Goal: Information Seeking & Learning: Compare options

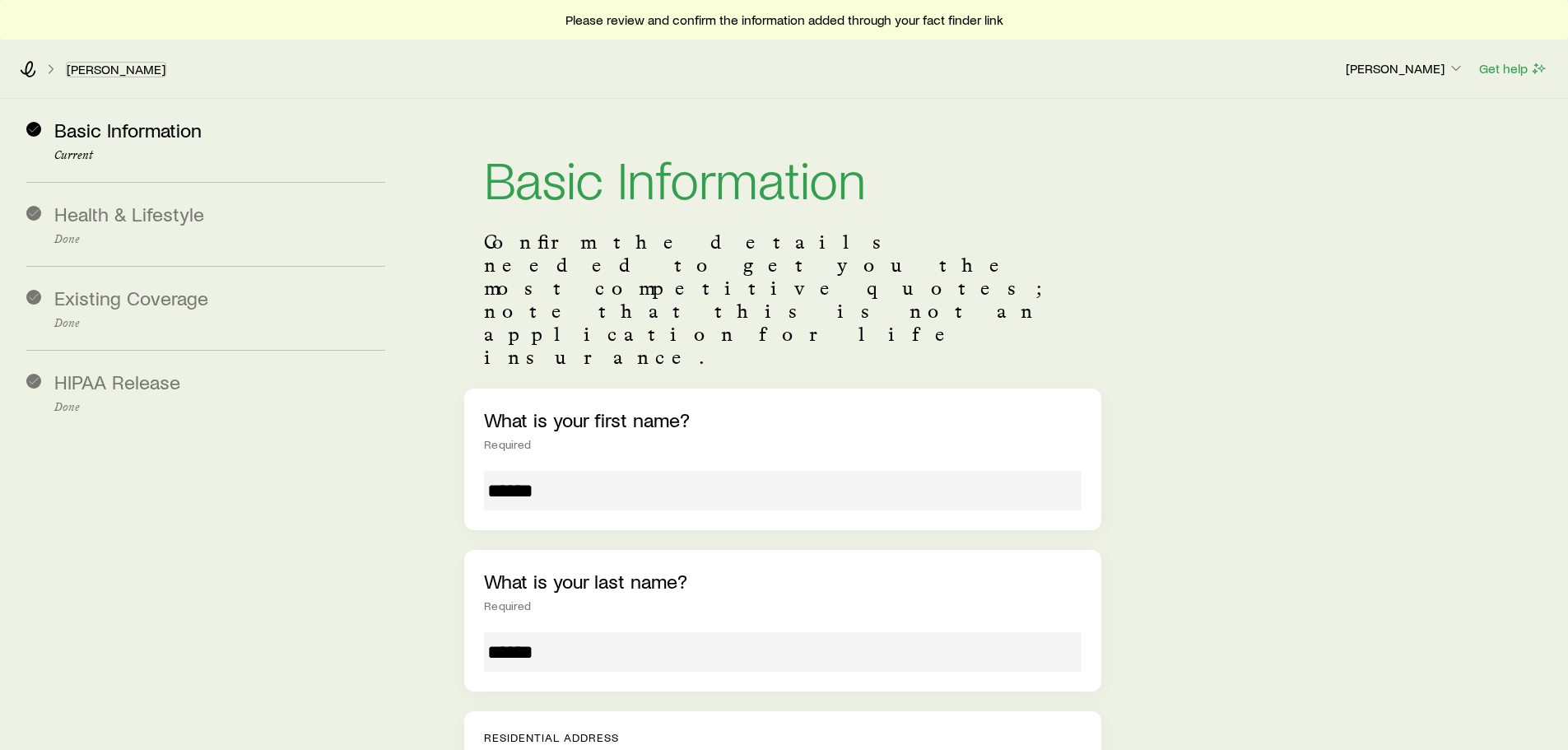
click at [111, 62] on link "[PERSON_NAME]" at bounding box center [116, 70] width 101 height 16
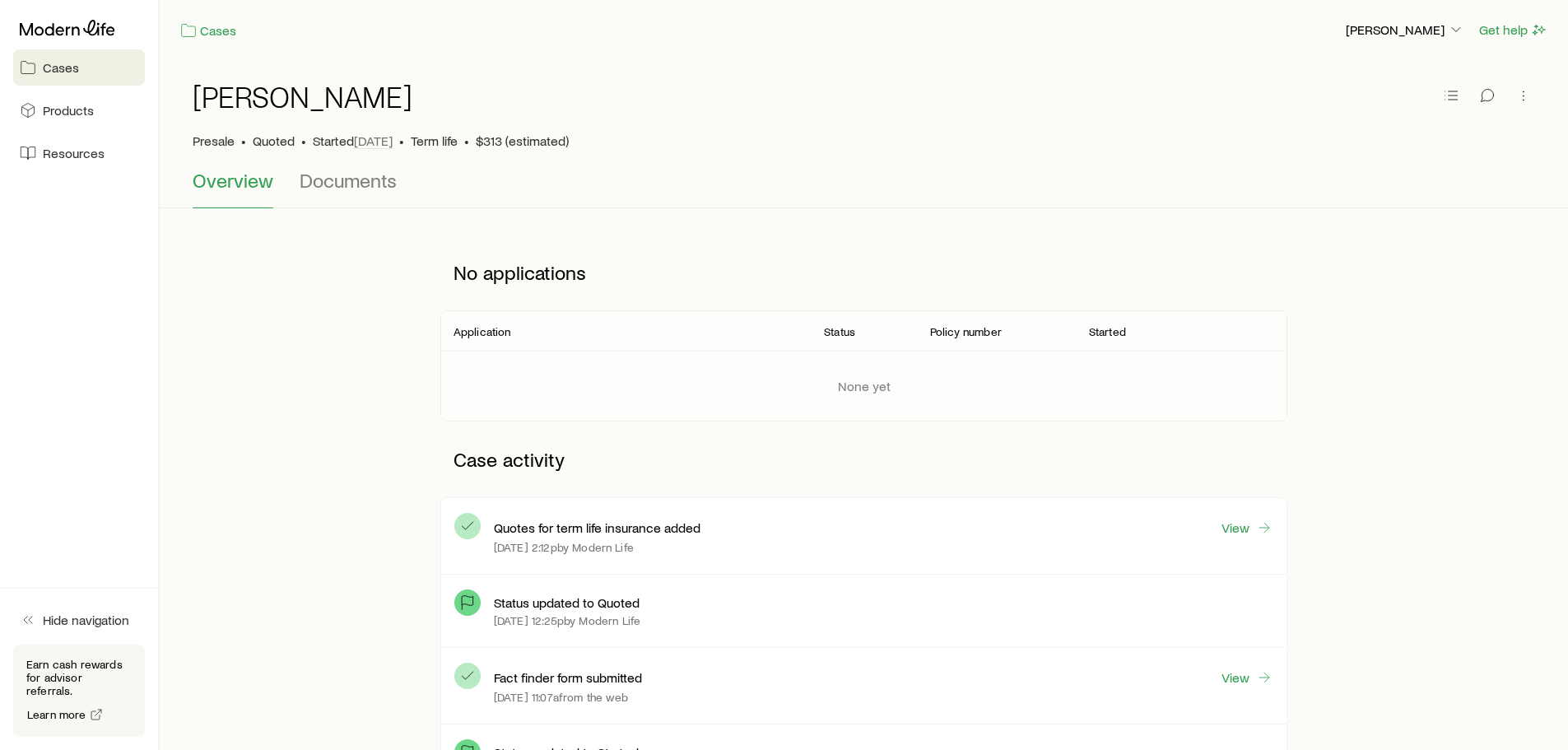
click at [67, 26] on icon at bounding box center [67, 27] width 95 height 17
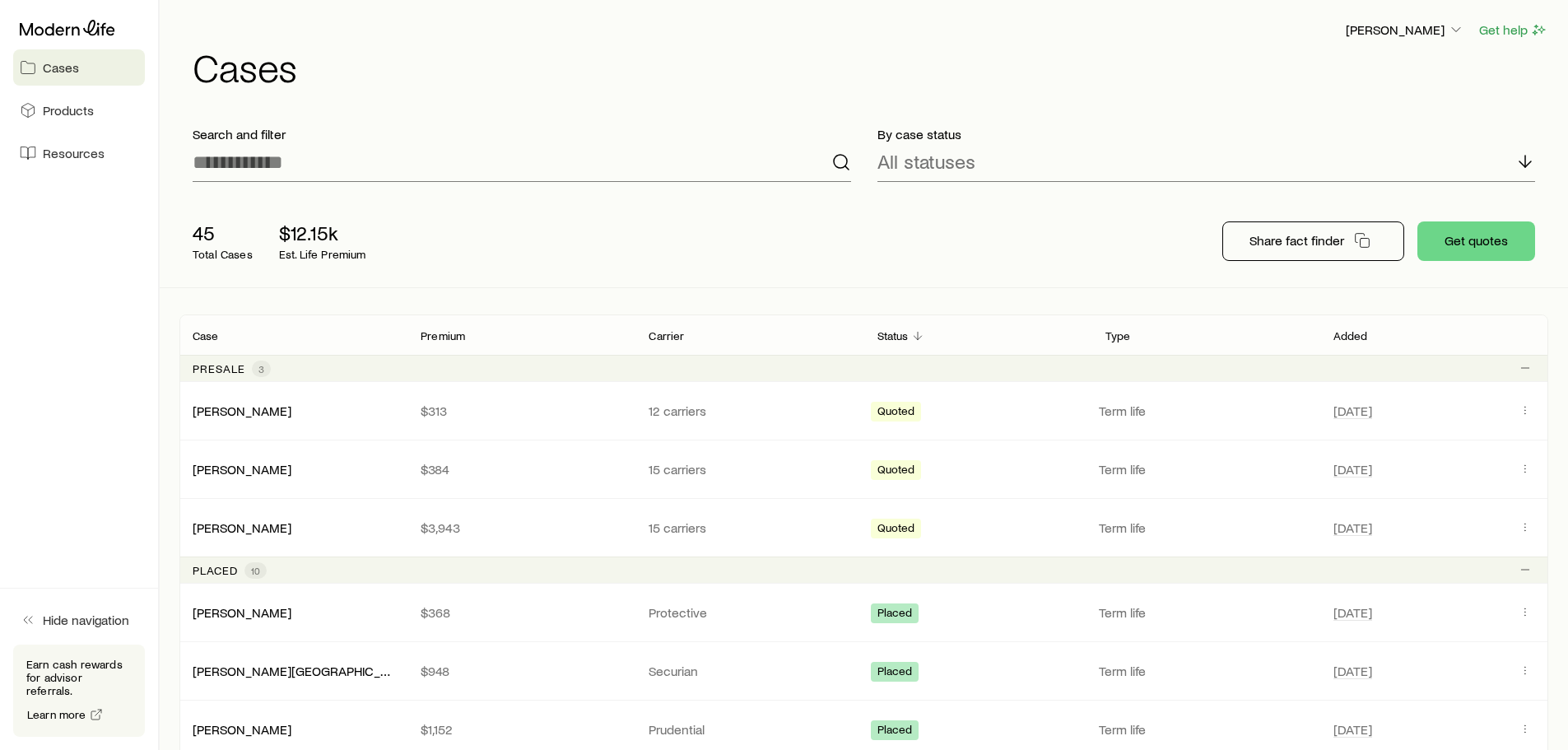
click at [940, 416] on div "Quoted" at bounding box center [978, 410] width 215 height 21
click at [831, 409] on p "12 carriers" at bounding box center [749, 410] width 202 height 17
click at [252, 415] on link "[PERSON_NAME]" at bounding box center [242, 410] width 99 height 16
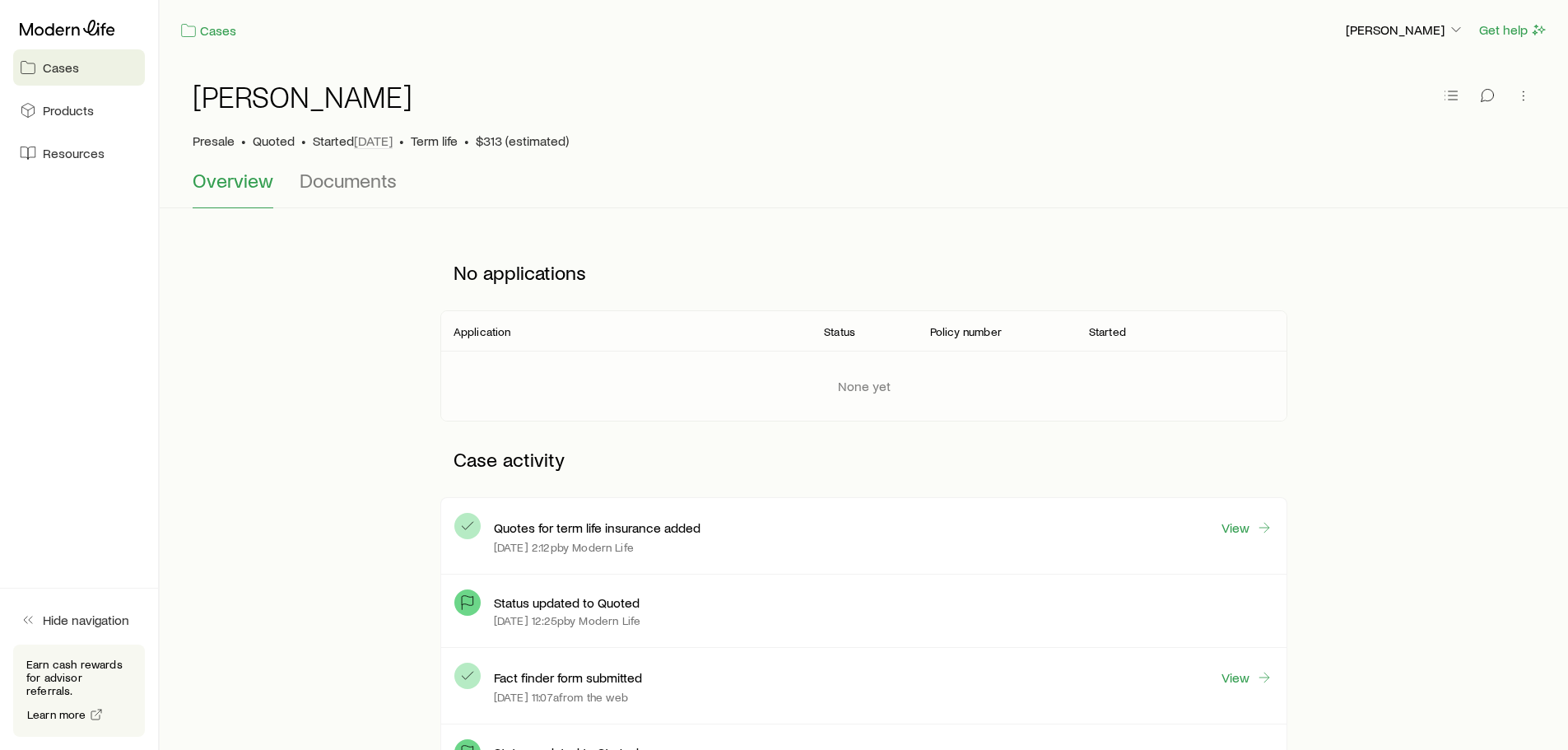
click at [80, 113] on span "Products" at bounding box center [69, 110] width 51 height 17
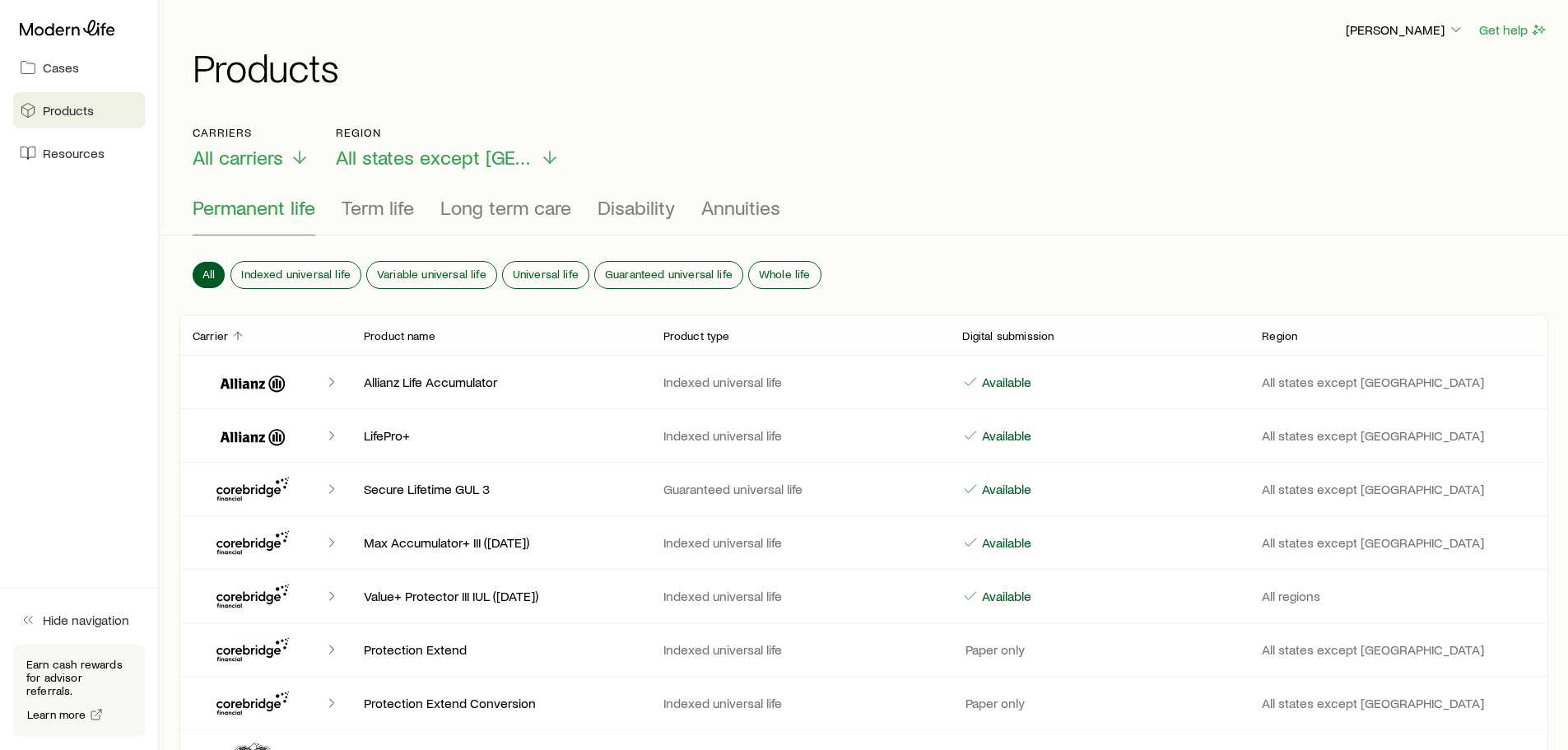
click at [61, 68] on span "Cases" at bounding box center [61, 67] width 36 height 17
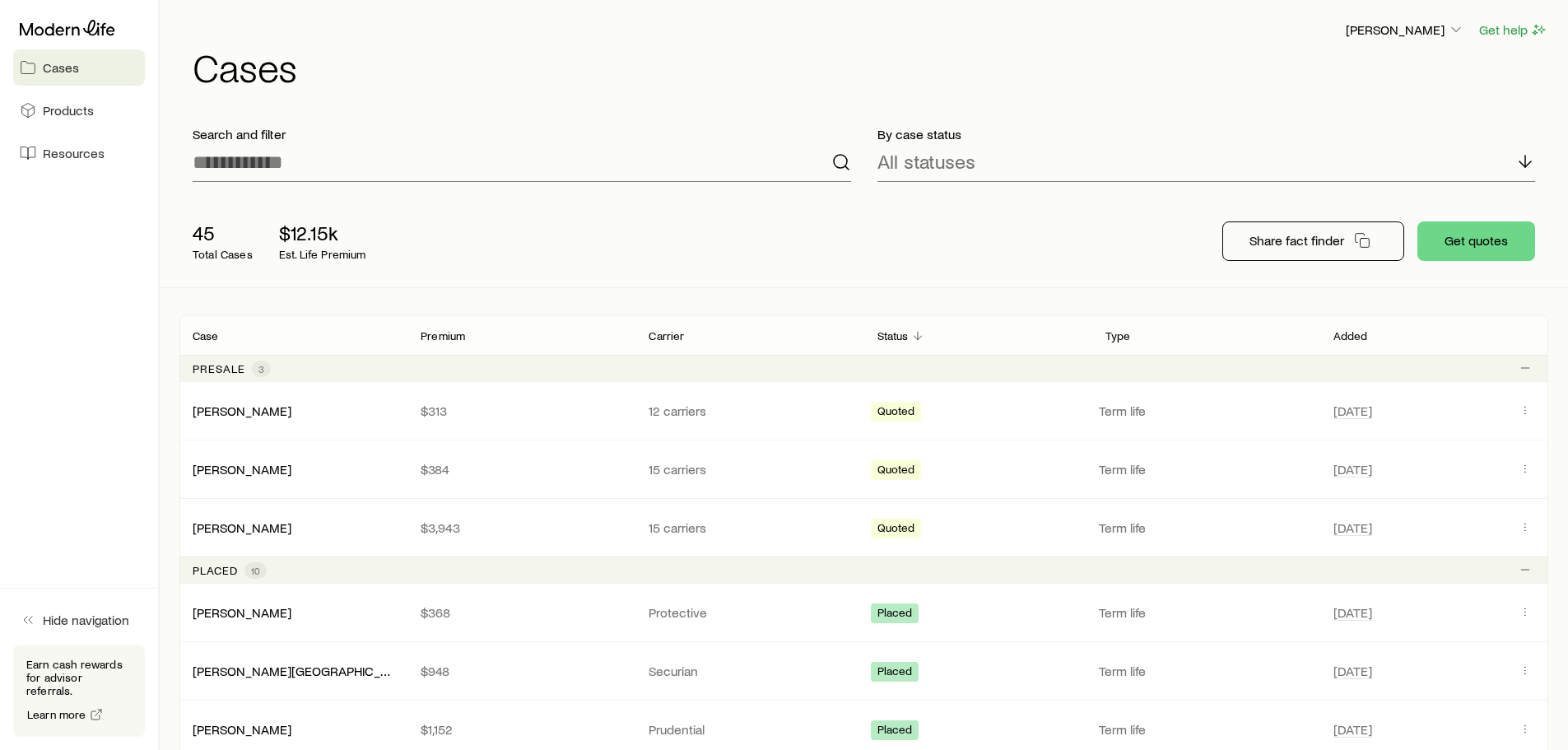
click at [74, 32] on icon at bounding box center [67, 27] width 95 height 17
click at [780, 479] on div "[PERSON_NAME] $384 15 carriers Quoted Term life [DATE]" at bounding box center [863, 469] width 1369 height 57
click at [674, 409] on p "12 carriers" at bounding box center [749, 410] width 202 height 17
click at [222, 412] on link "[PERSON_NAME]" at bounding box center [242, 410] width 99 height 16
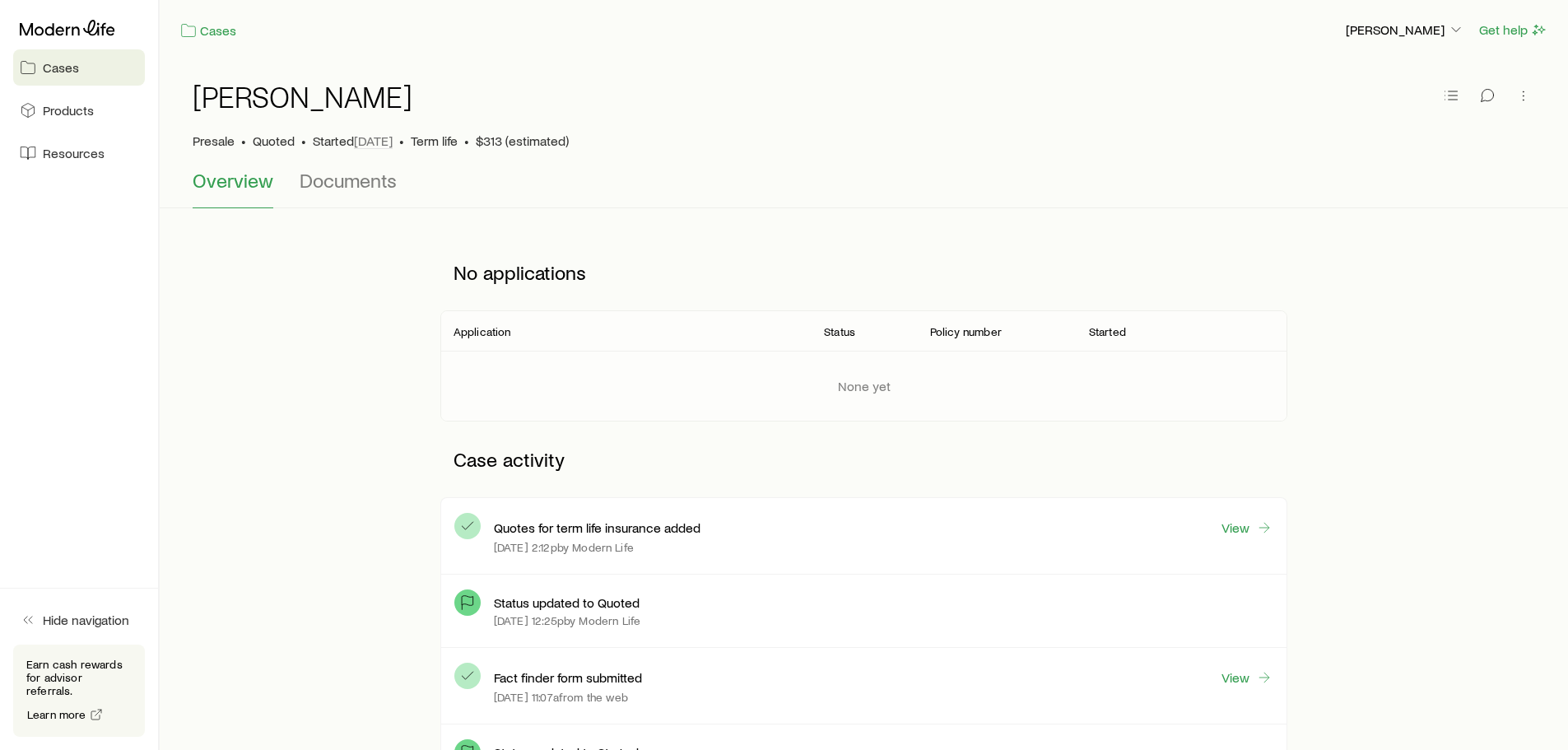
click at [85, 113] on span "Products" at bounding box center [69, 110] width 51 height 17
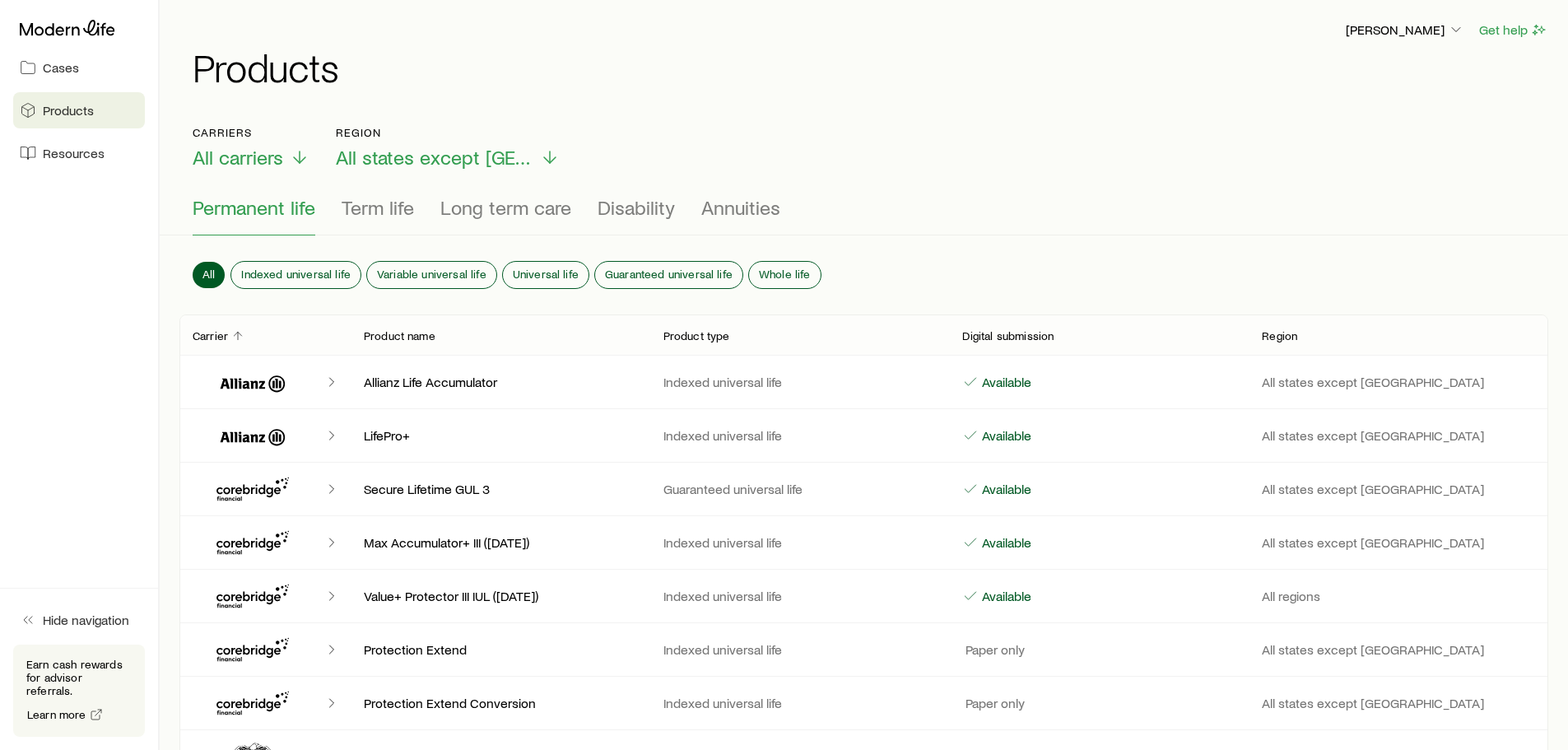
click at [56, 74] on span "Cases" at bounding box center [61, 67] width 36 height 17
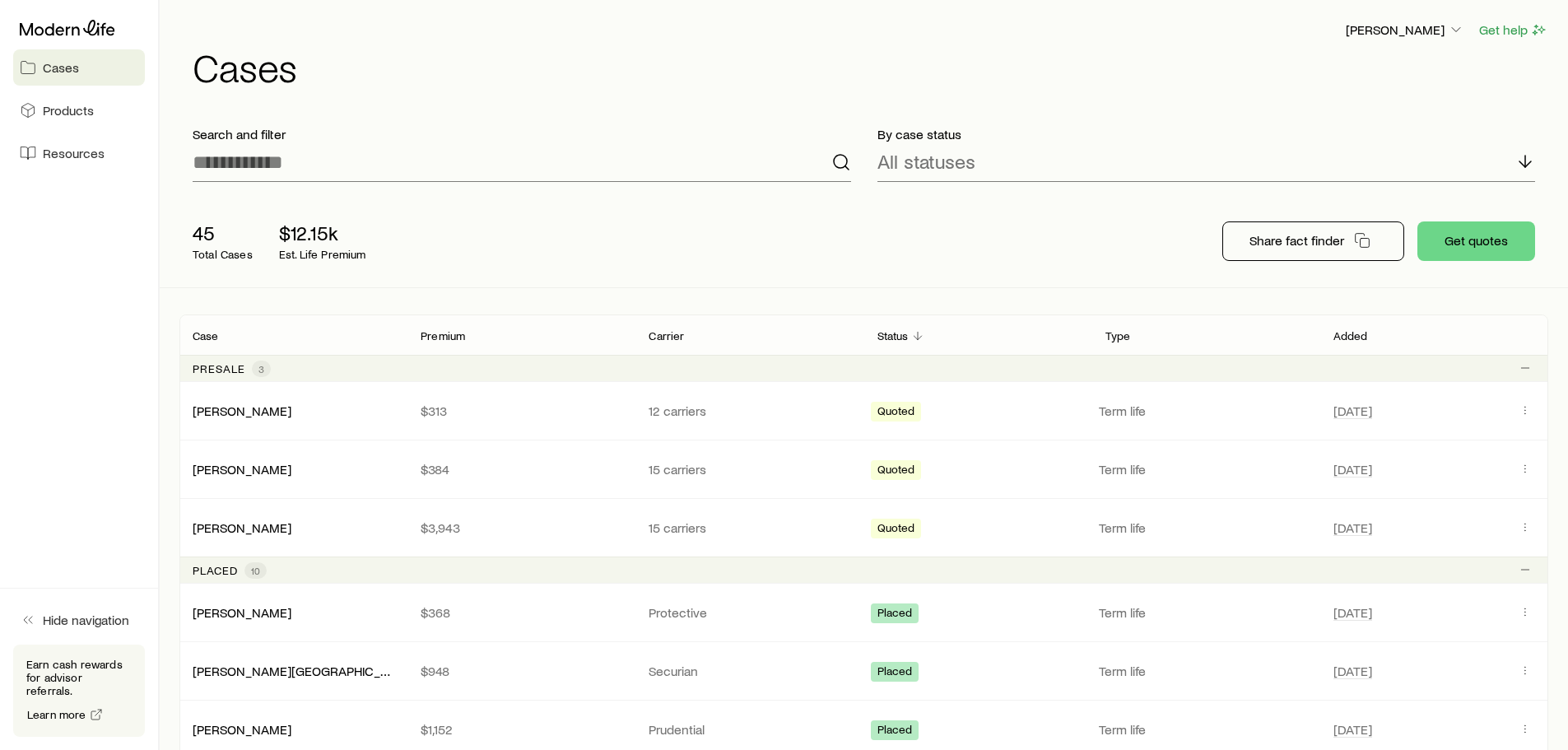
click at [235, 415] on link "[PERSON_NAME]" at bounding box center [242, 410] width 99 height 16
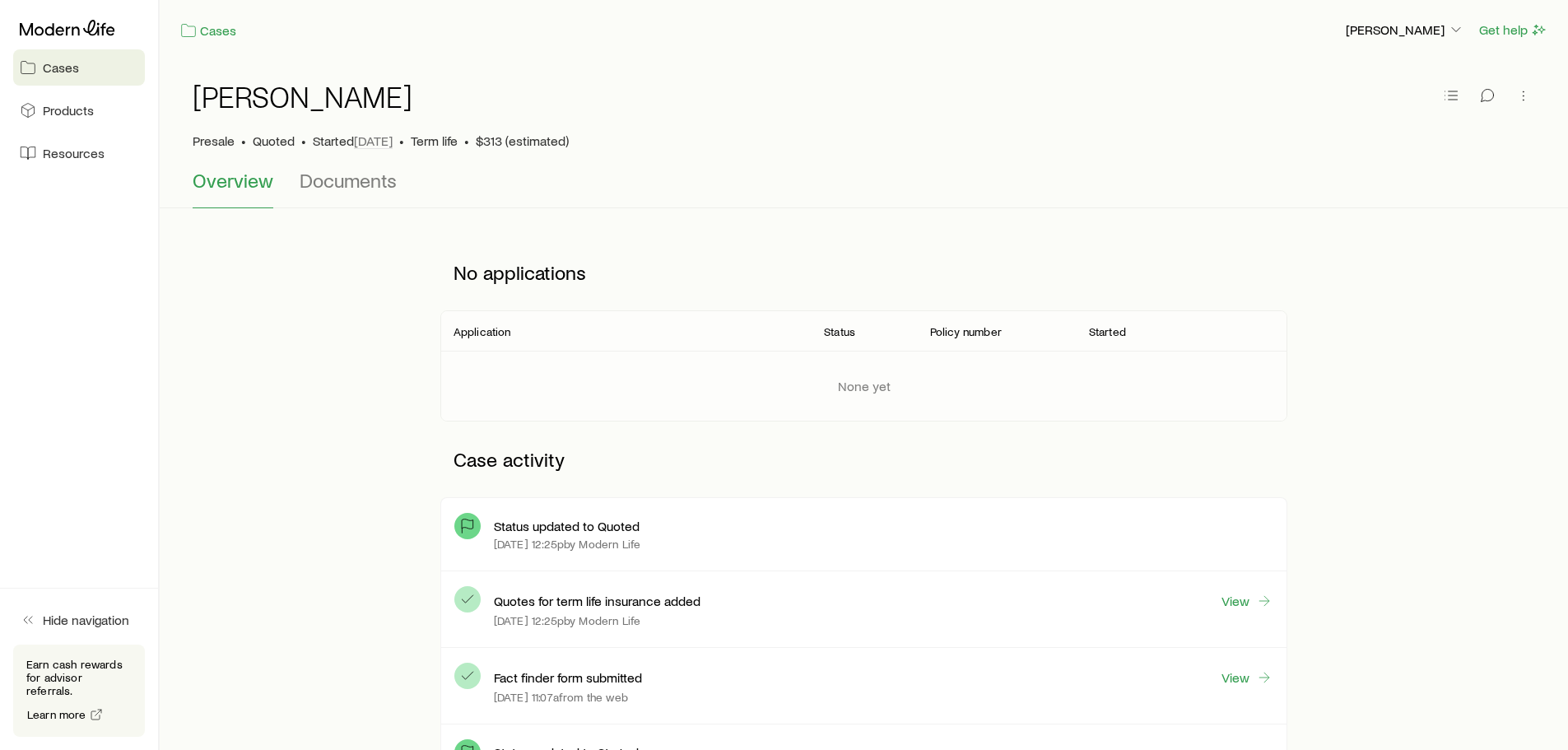
click at [56, 31] on icon at bounding box center [67, 27] width 95 height 16
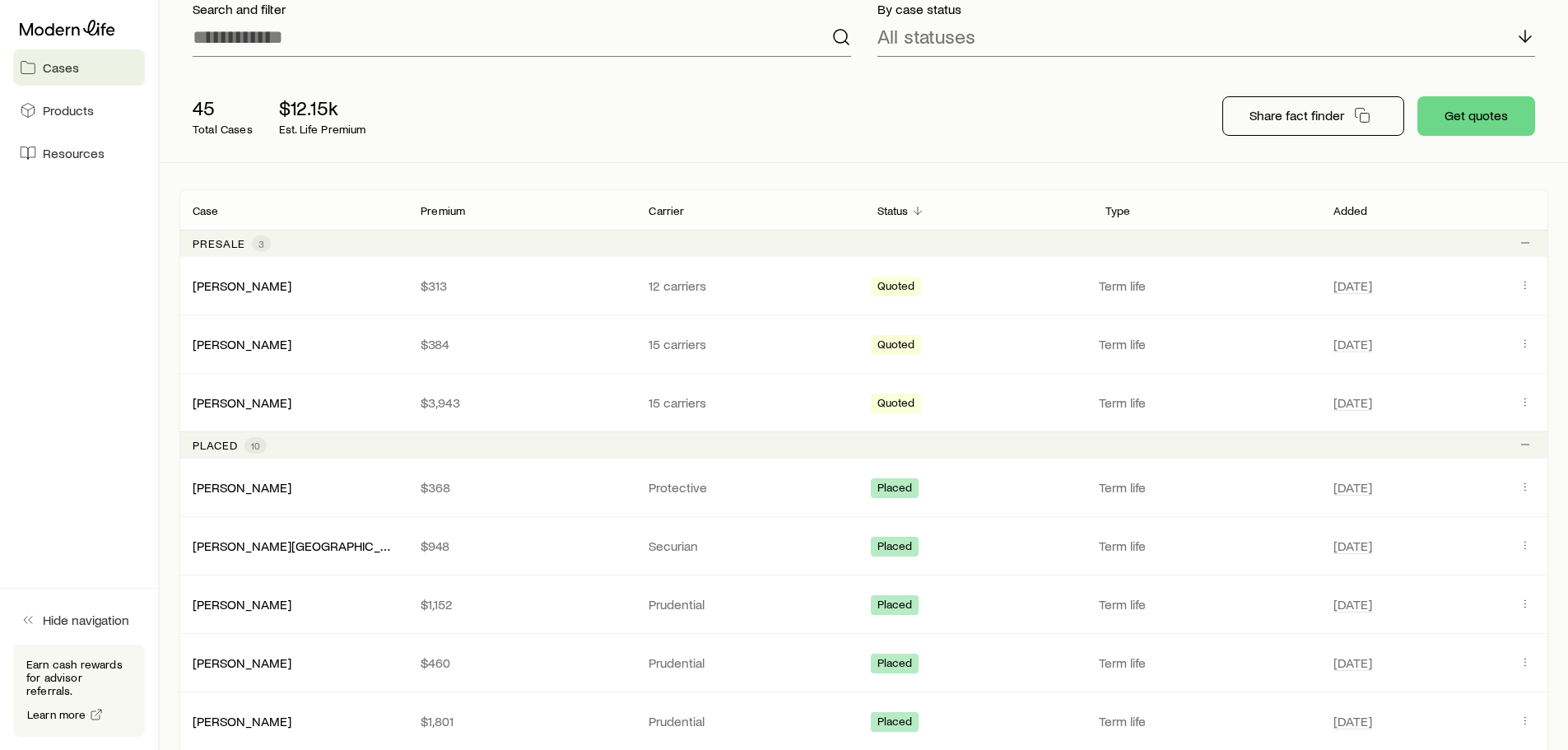
scroll to position [146, 0]
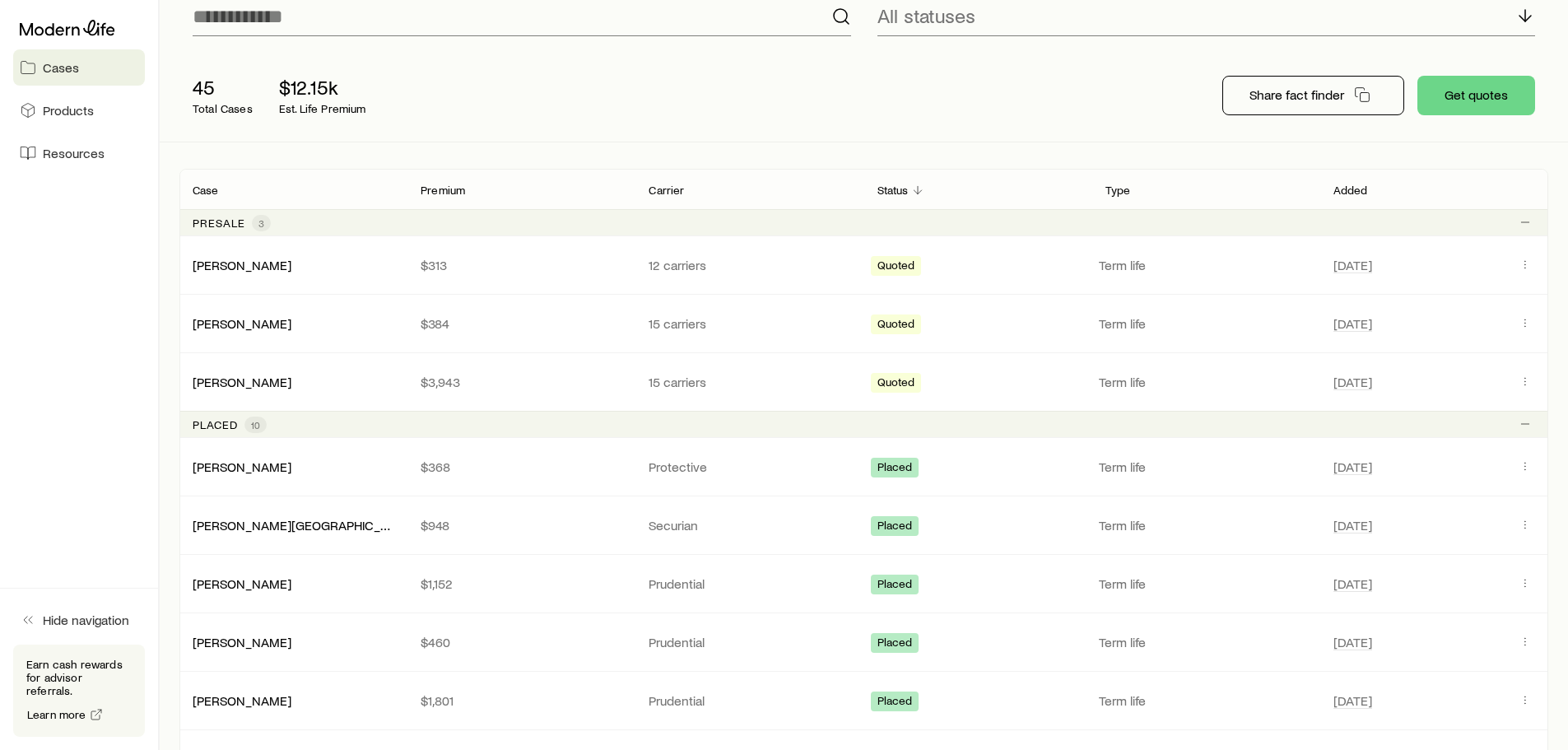
click at [429, 261] on p "$313" at bounding box center [521, 265] width 202 height 17
click at [231, 272] on div "[PERSON_NAME]" at bounding box center [242, 266] width 99 height 18
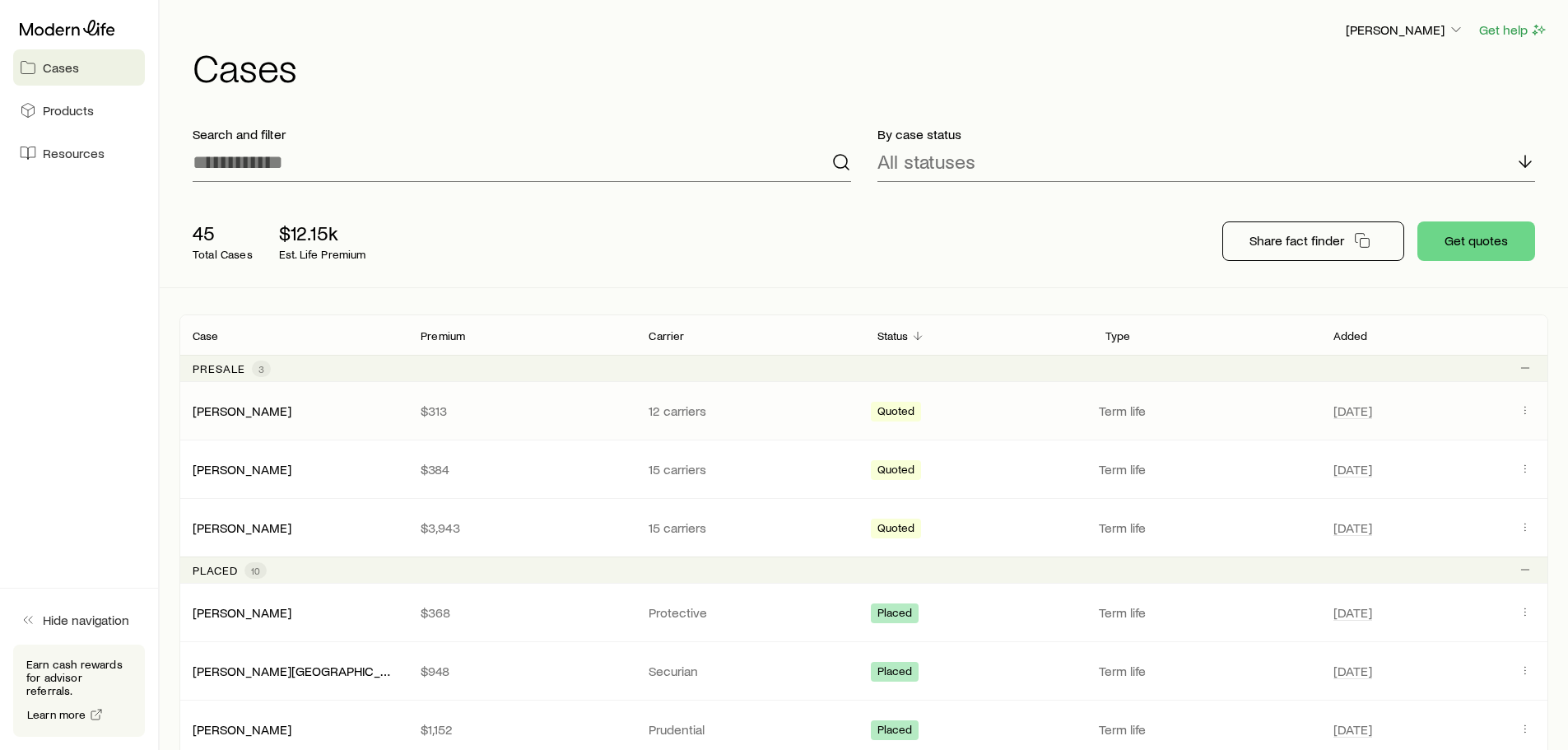
click at [223, 410] on link "[PERSON_NAME]" at bounding box center [242, 410] width 99 height 16
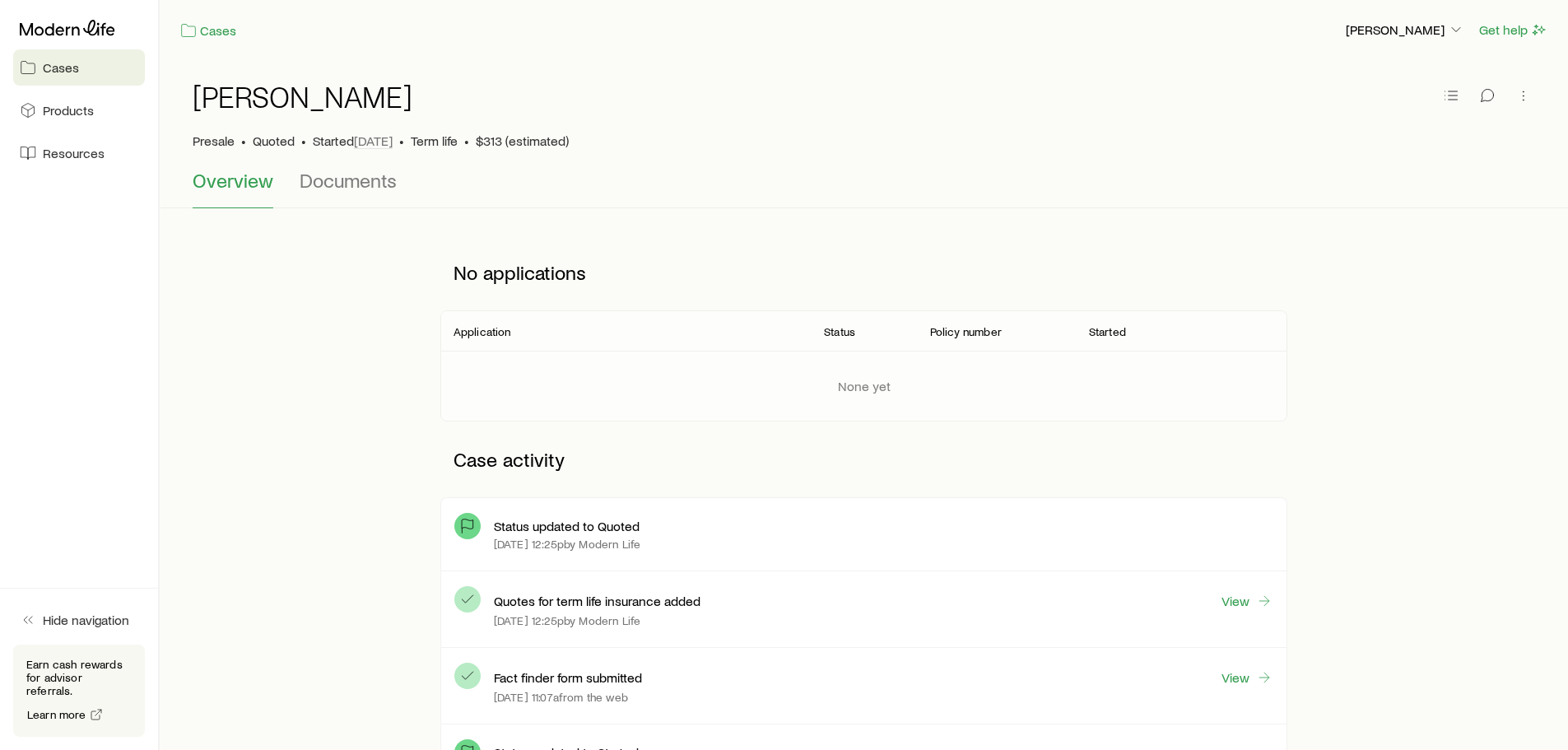
click at [61, 113] on span "Products" at bounding box center [69, 110] width 51 height 17
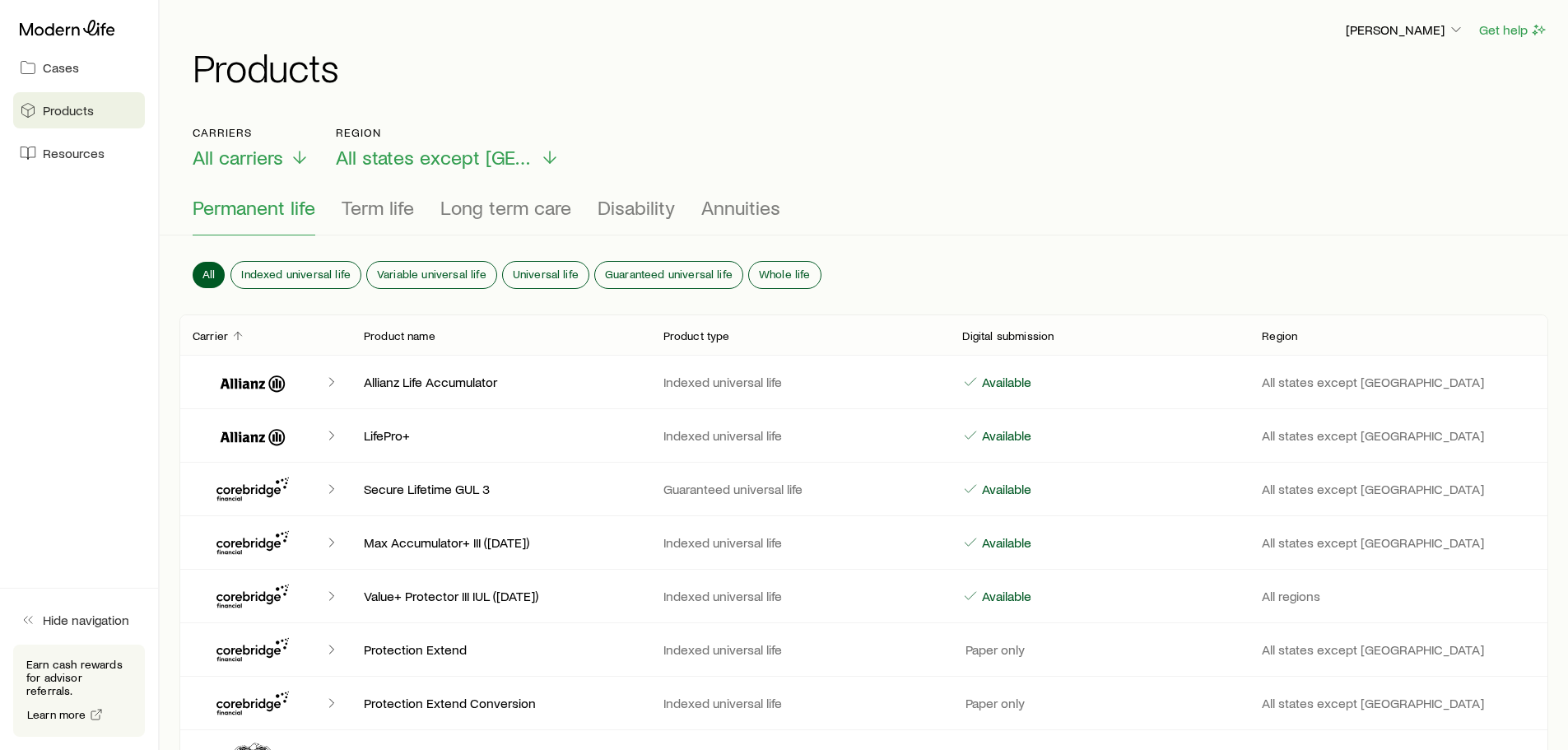
click at [386, 208] on span "Term life" at bounding box center [377, 207] width 72 height 23
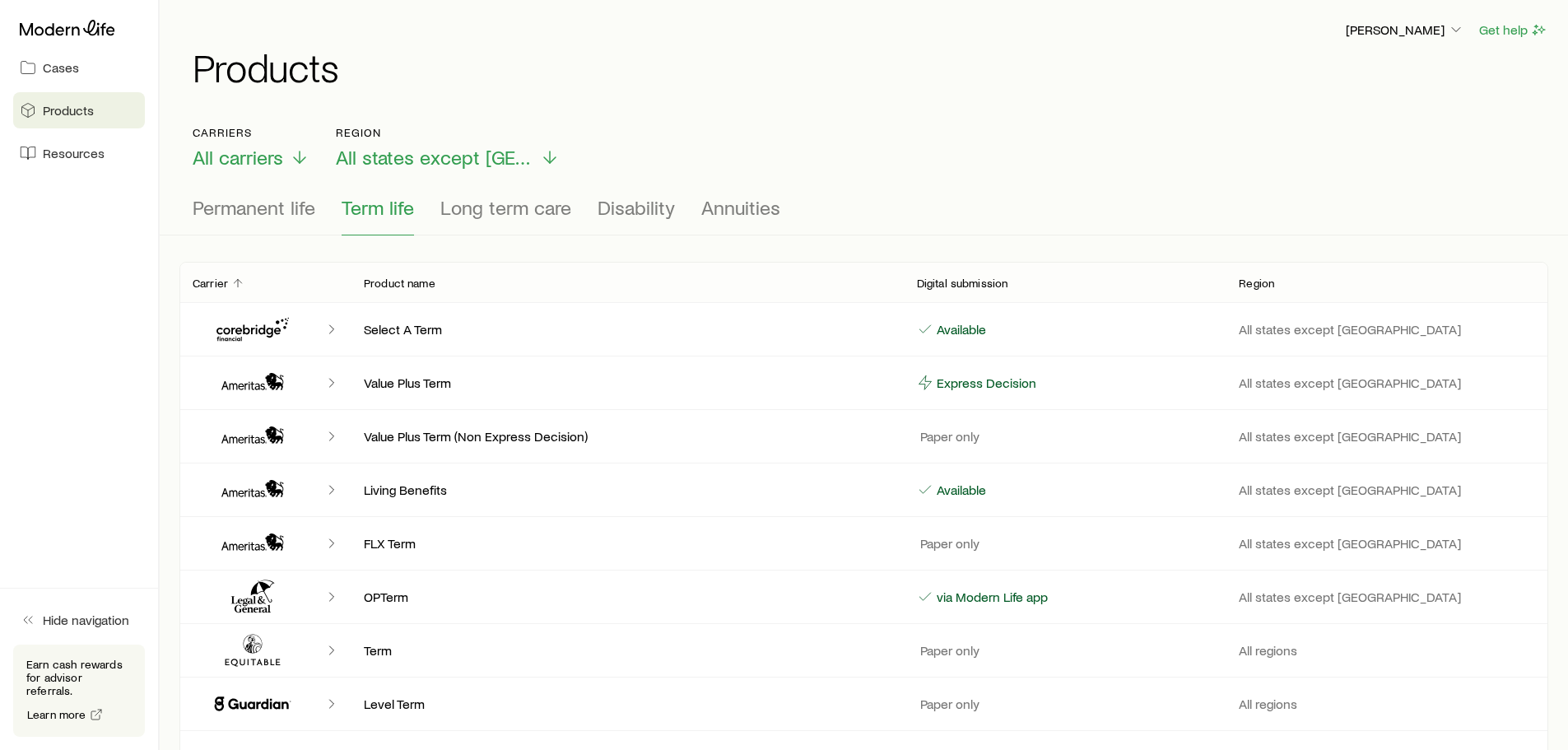
click at [52, 26] on icon at bounding box center [67, 27] width 95 height 17
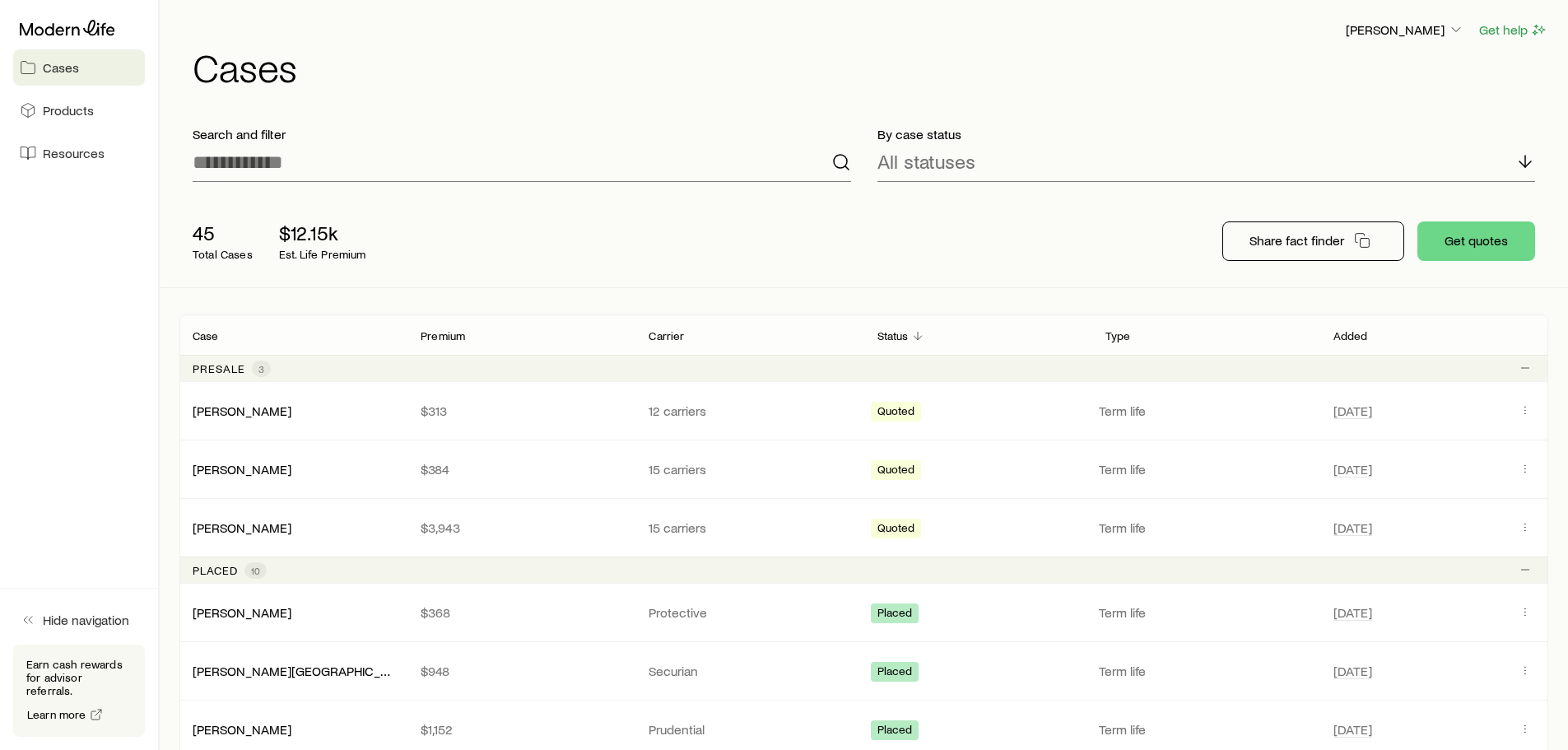
click at [30, 61] on icon at bounding box center [27, 67] width 17 height 17
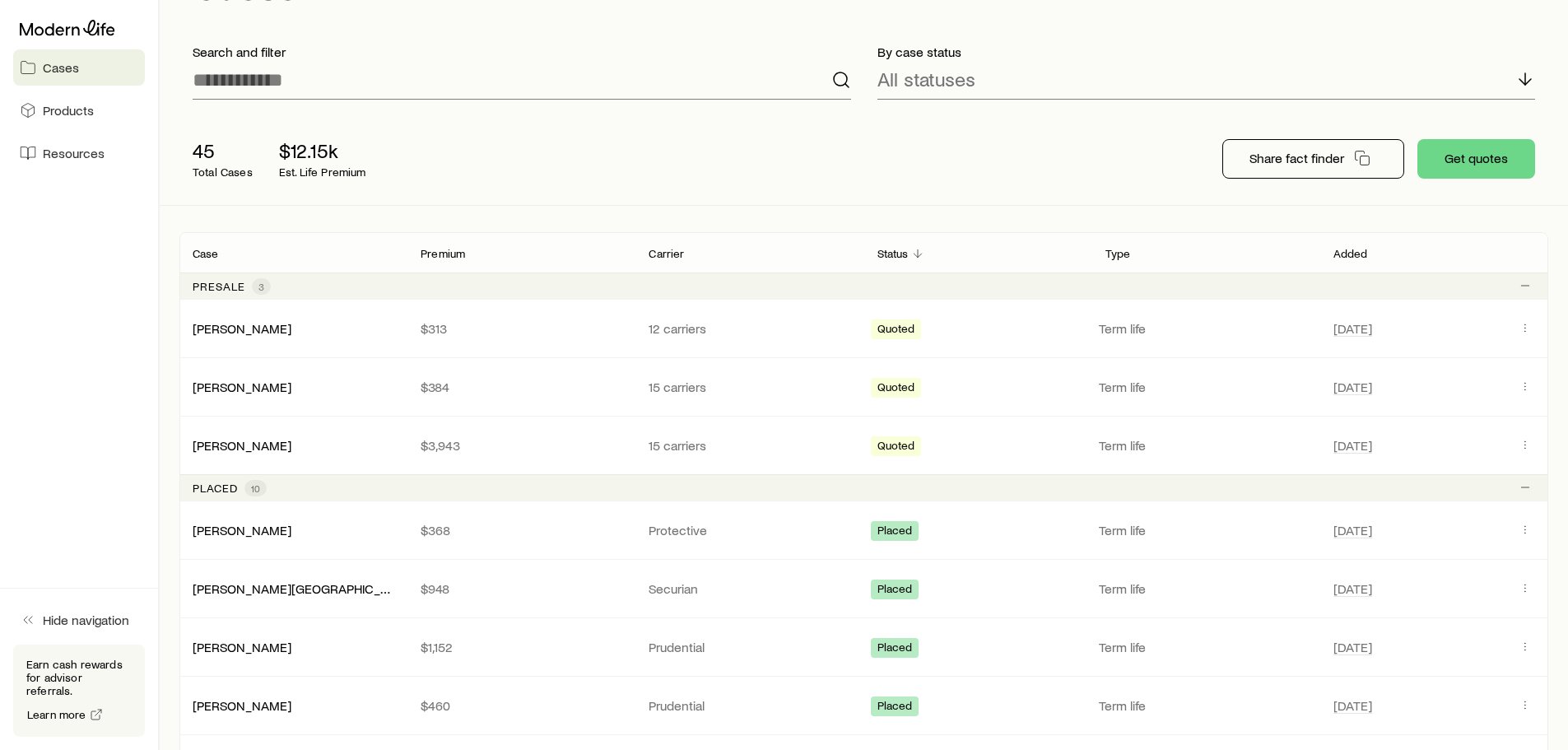
scroll to position [101, 0]
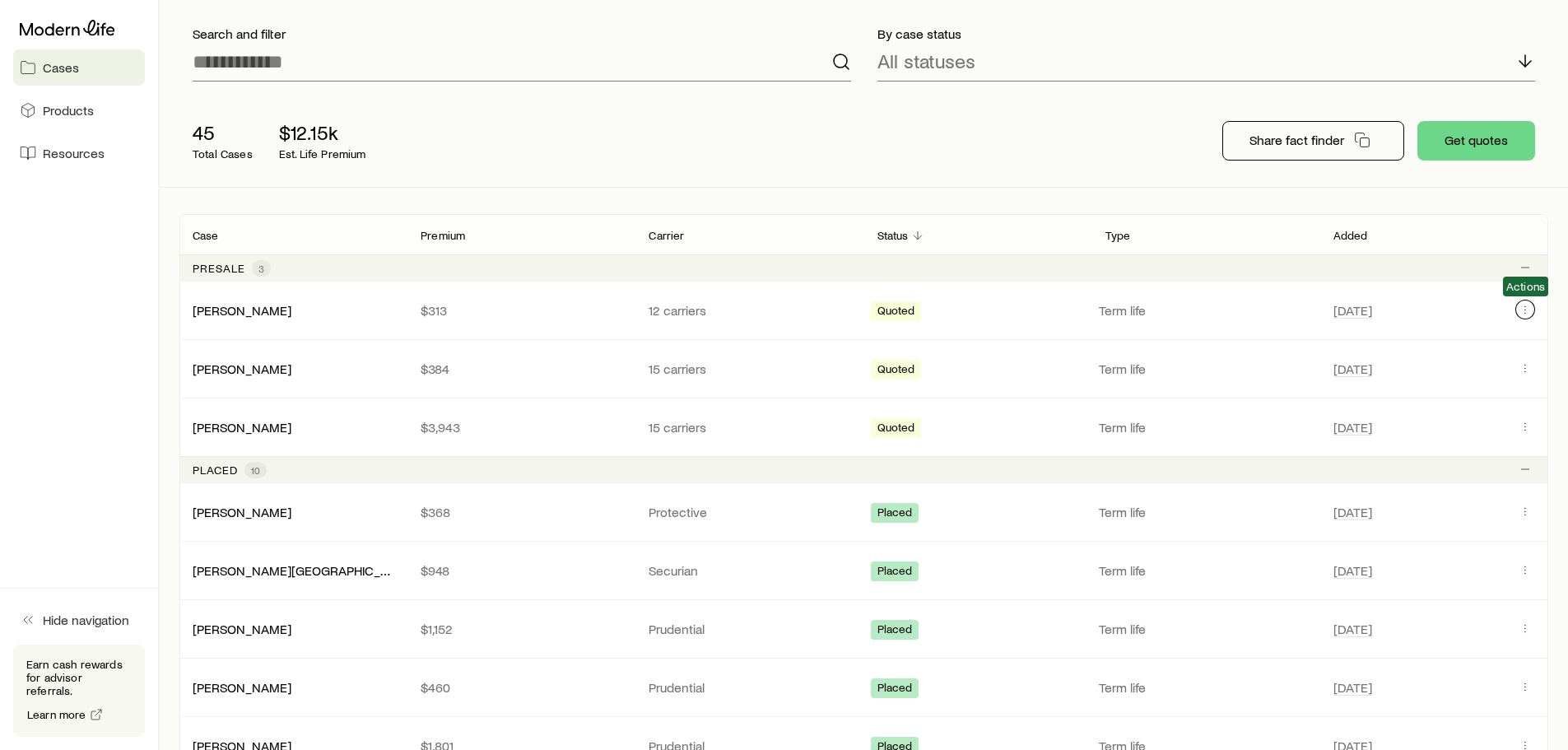
click at [1523, 316] on button "Client cases" at bounding box center [1525, 310] width 19 height 19
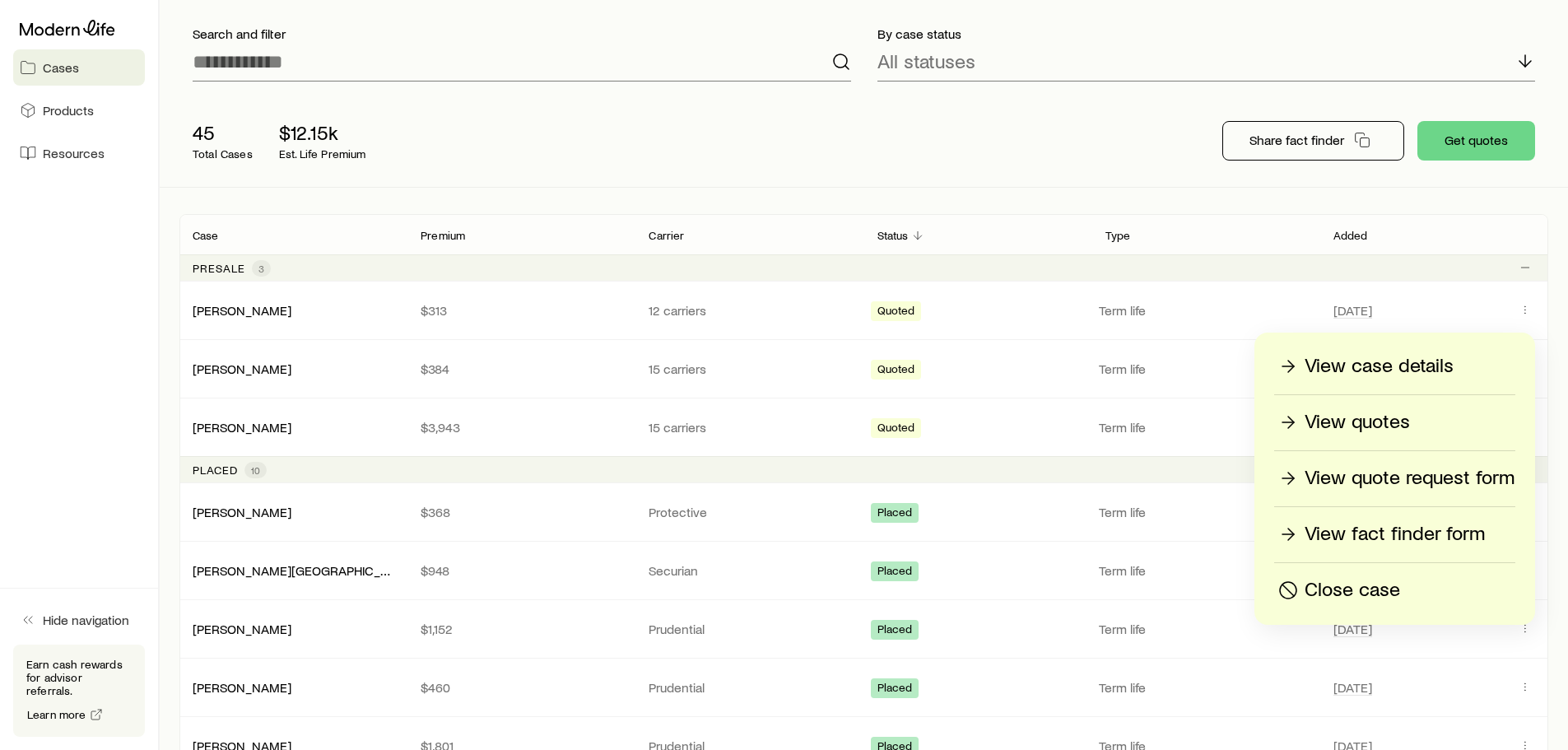
click at [1368, 421] on p "View quotes" at bounding box center [1356, 423] width 105 height 26
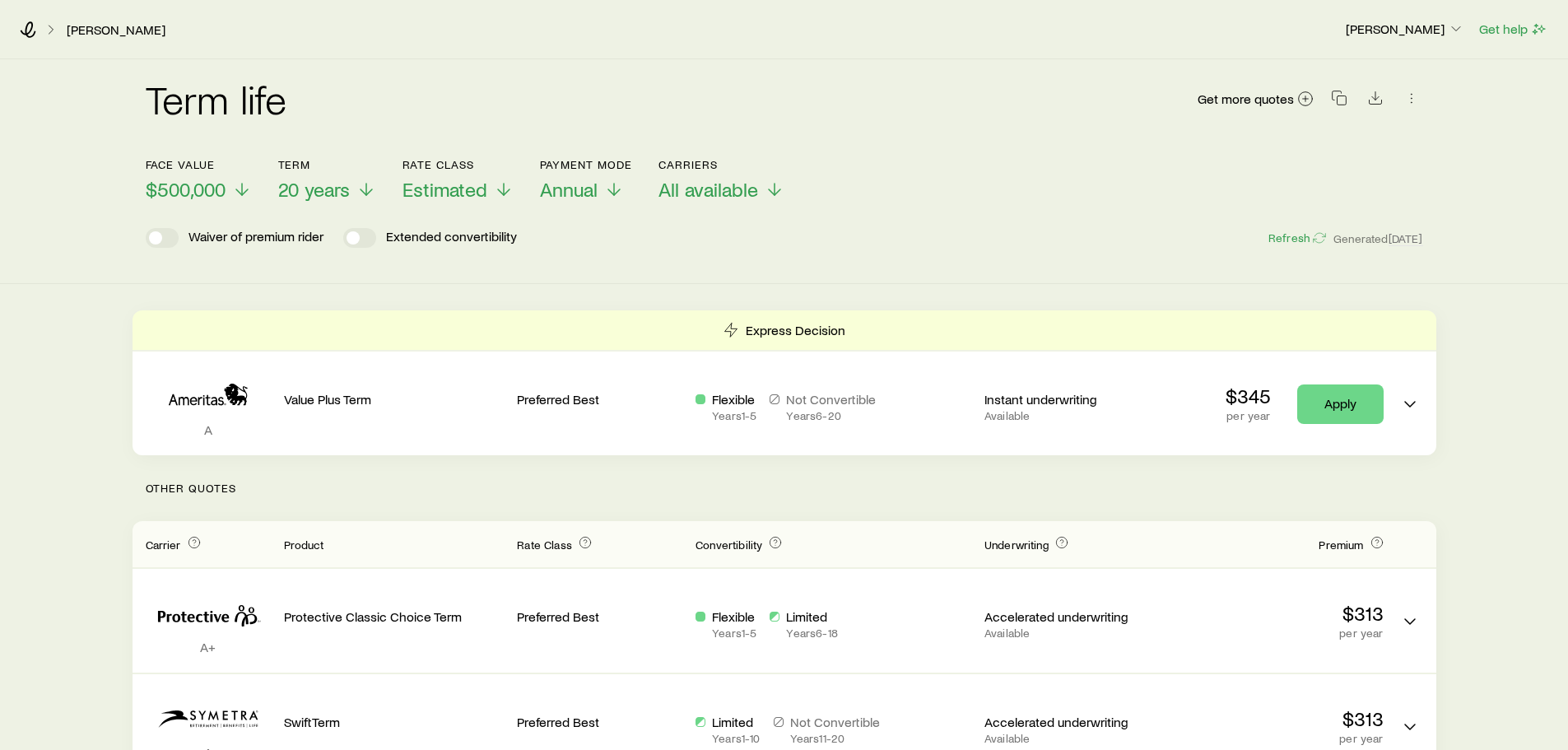
click at [445, 193] on span "Estimated" at bounding box center [444, 190] width 85 height 23
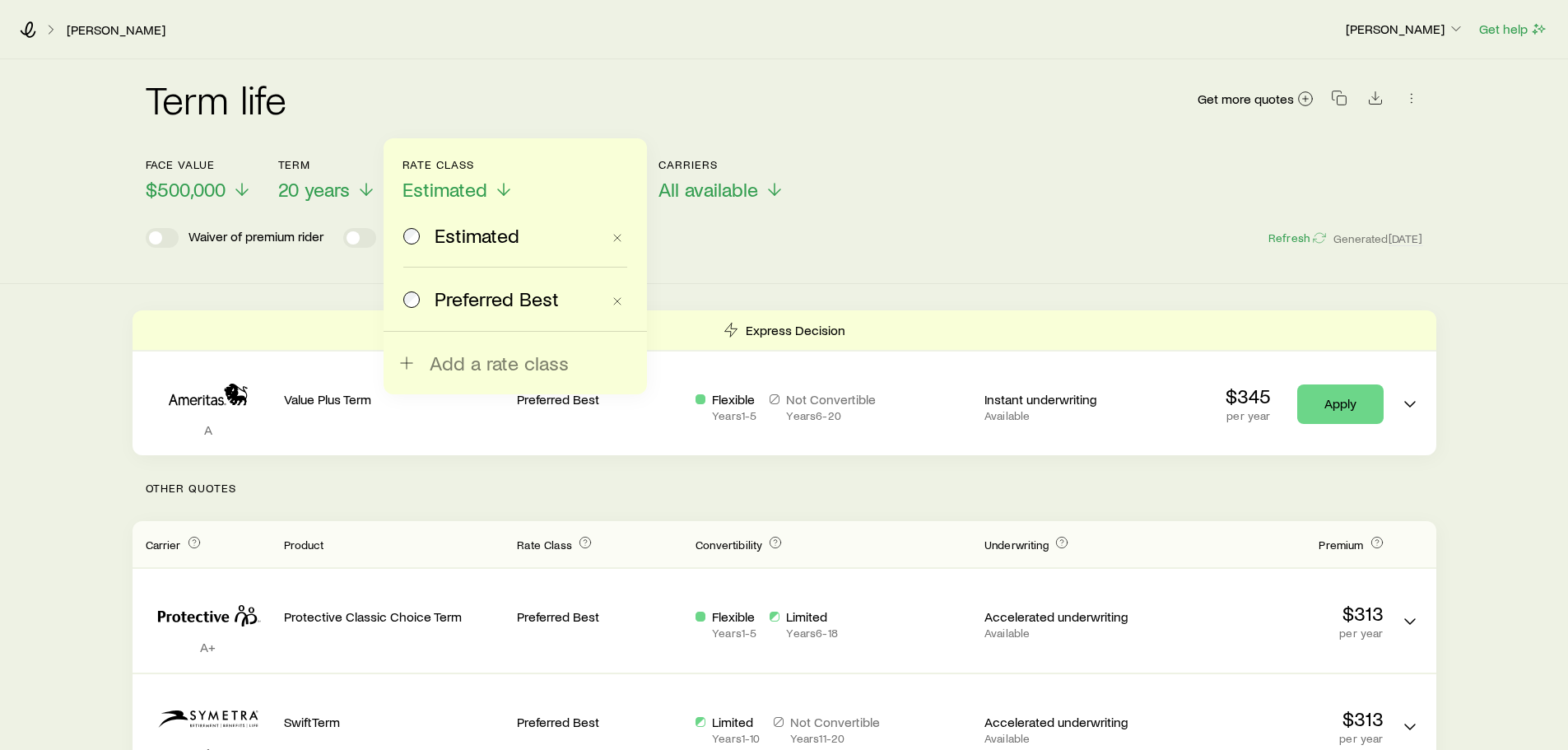
click at [501, 296] on span "Preferred Best" at bounding box center [497, 299] width 124 height 23
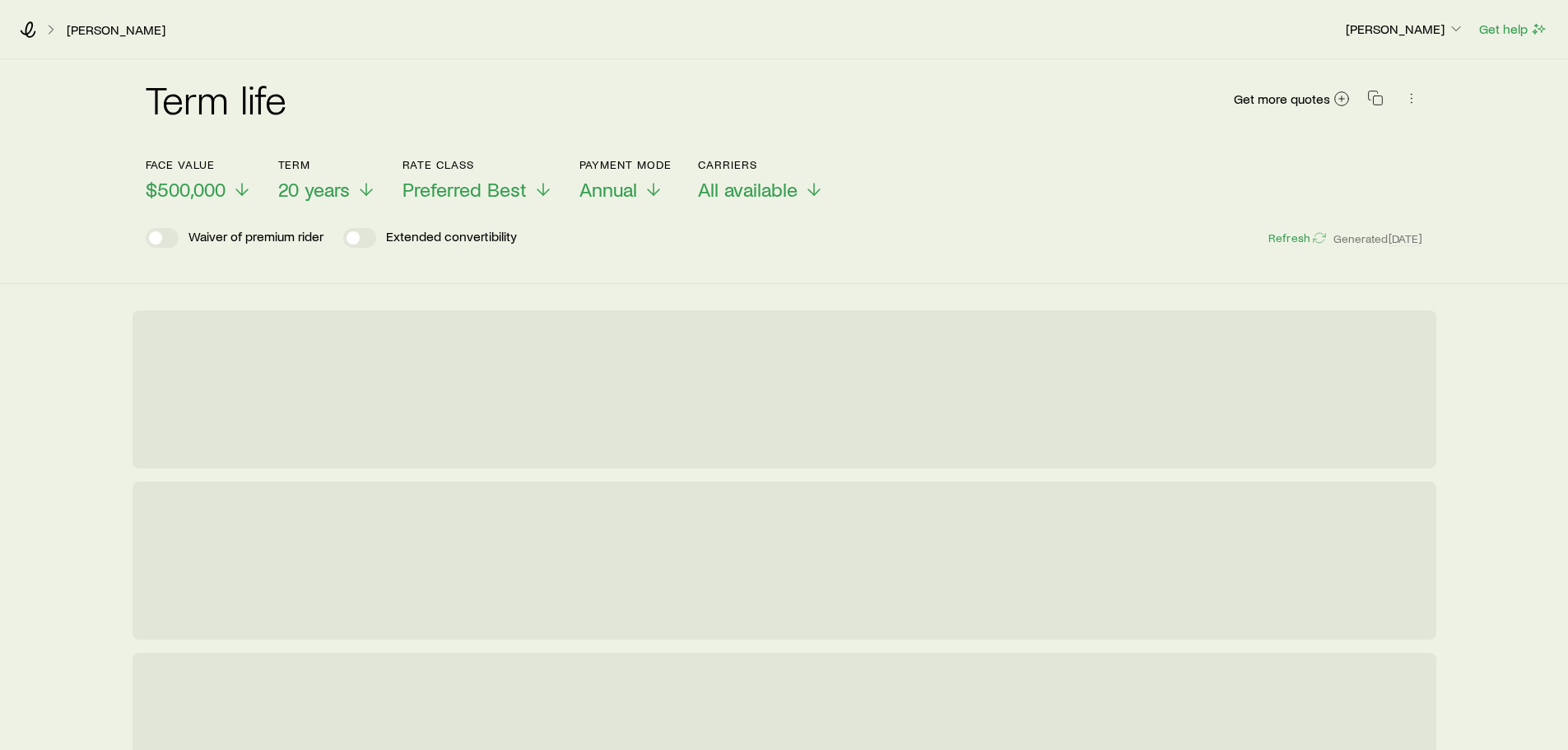
click at [203, 190] on span "$500,000" at bounding box center [185, 190] width 80 height 23
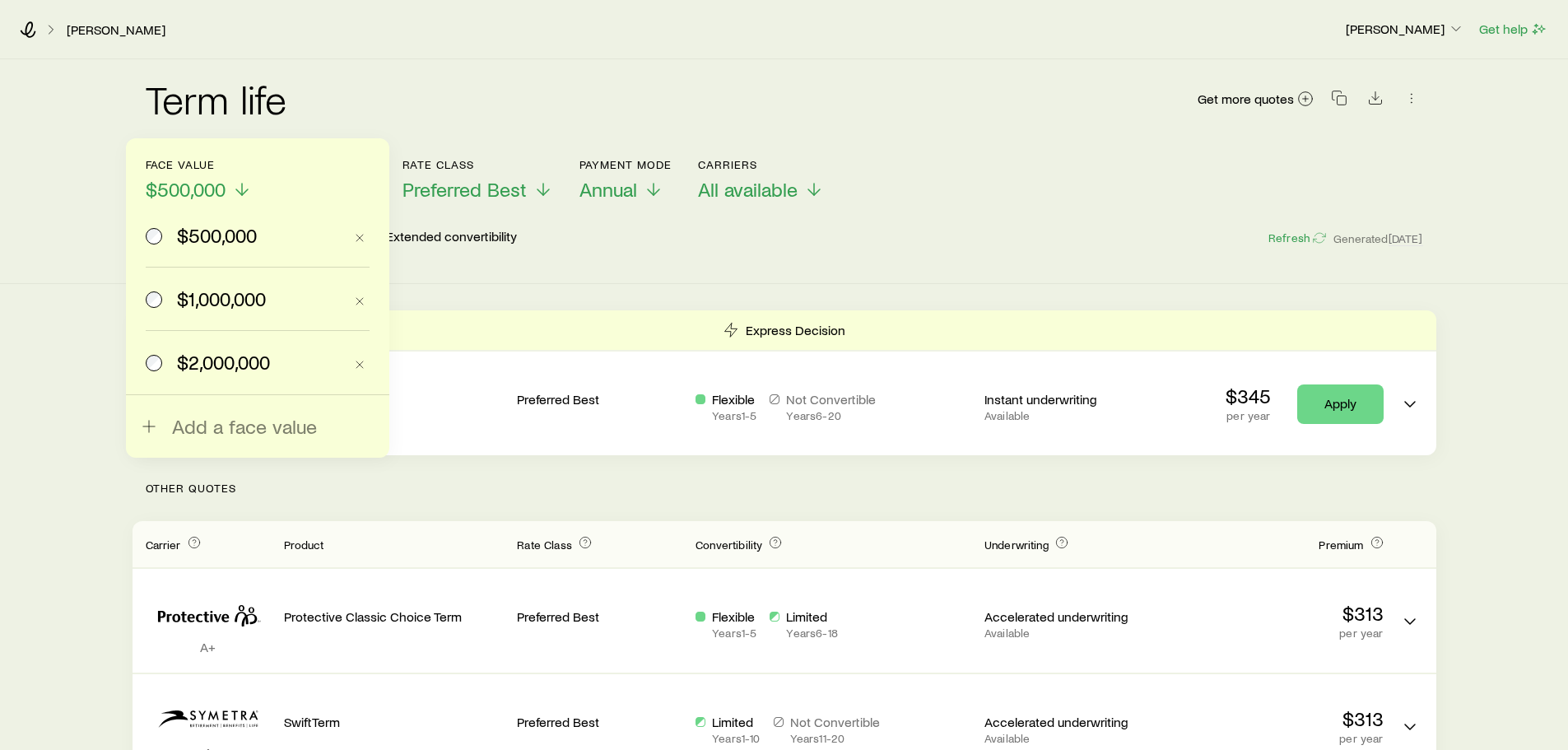
click at [222, 368] on span "$2,000,000" at bounding box center [223, 363] width 93 height 23
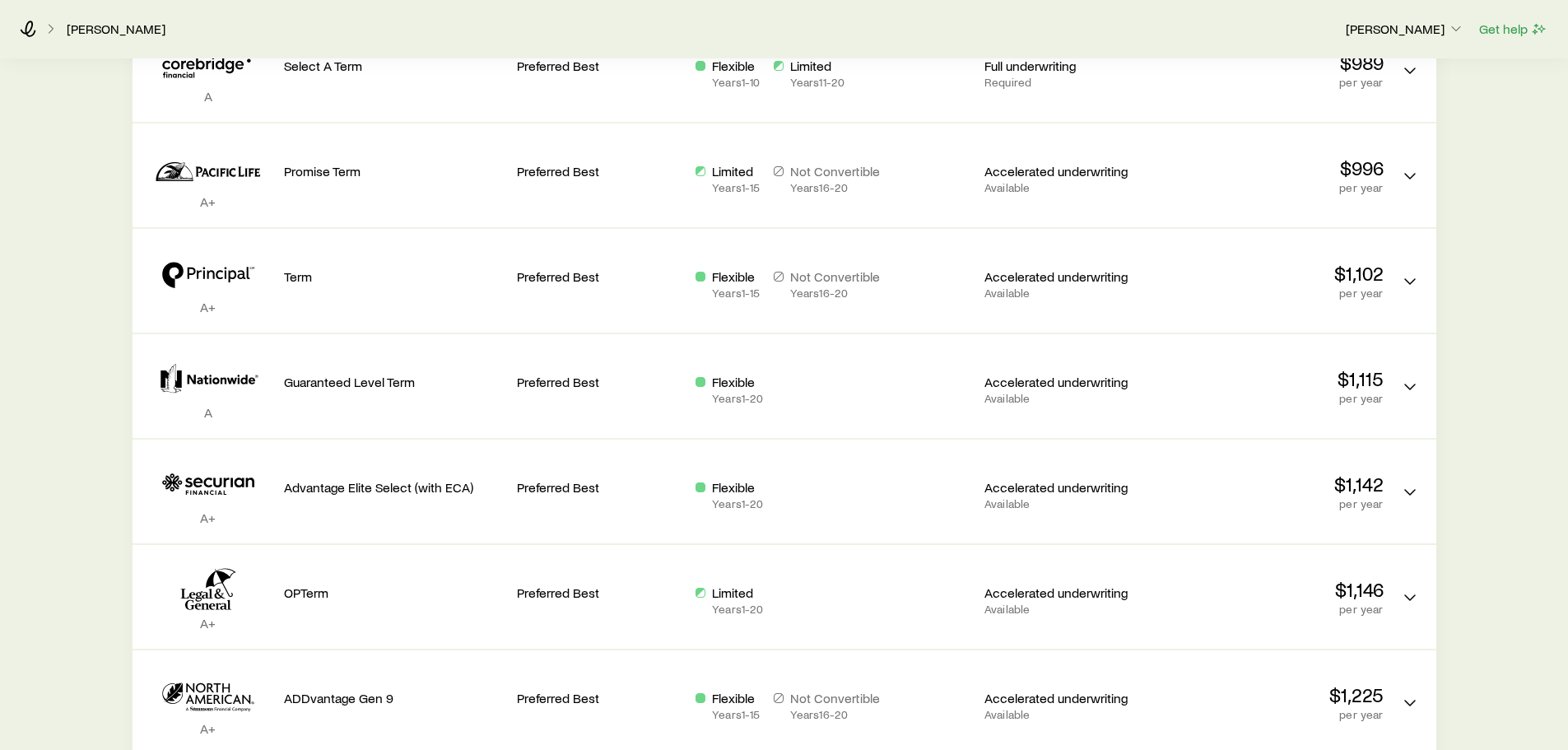
scroll to position [762, 0]
